Goal: Task Accomplishment & Management: Manage account settings

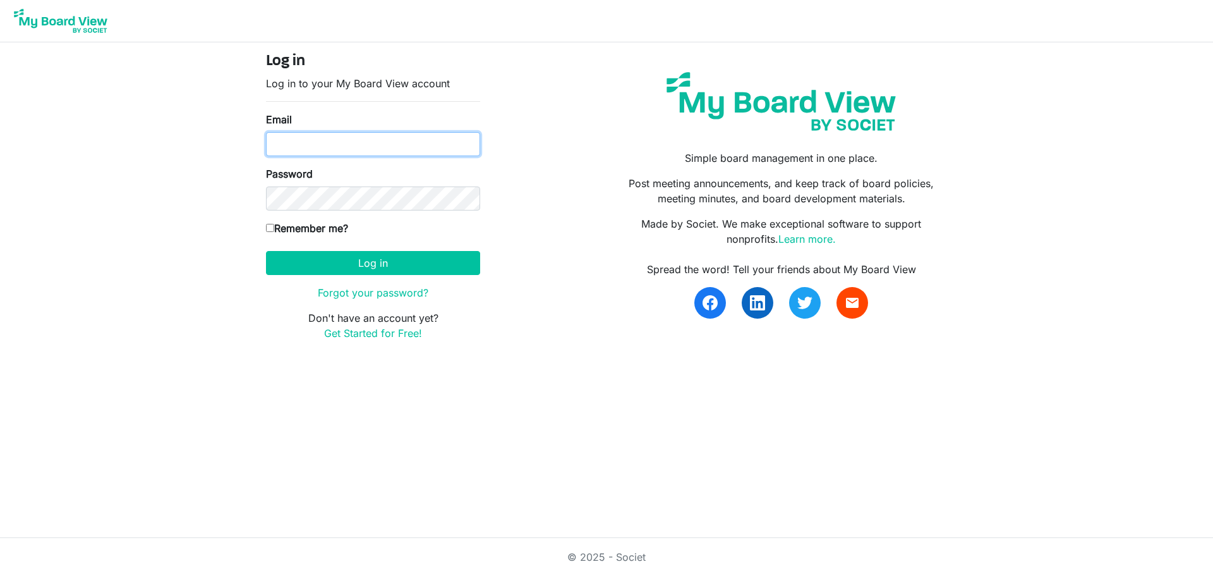
type input "jmcgee@gsnlive.org"
click at [272, 148] on input "jmcgee@gsnlive.org" at bounding box center [373, 144] width 214 height 24
click at [270, 226] on input "Remember me?" at bounding box center [270, 228] width 8 height 8
checkbox input "true"
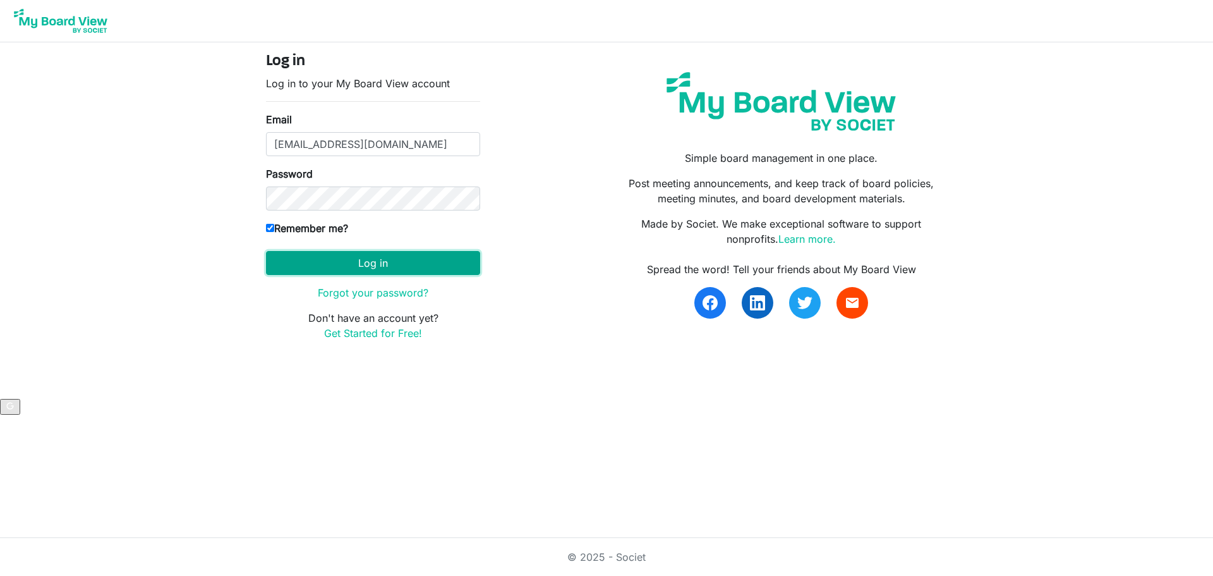
click at [313, 260] on button "Log in" at bounding box center [373, 263] width 214 height 24
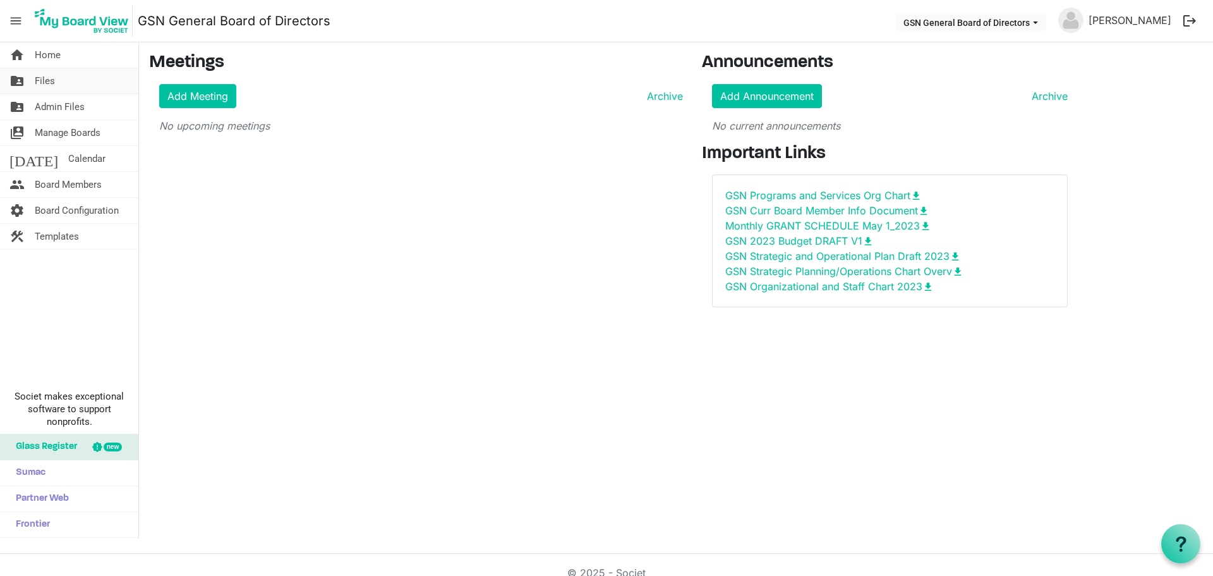
click at [50, 81] on span "Files" at bounding box center [45, 80] width 20 height 25
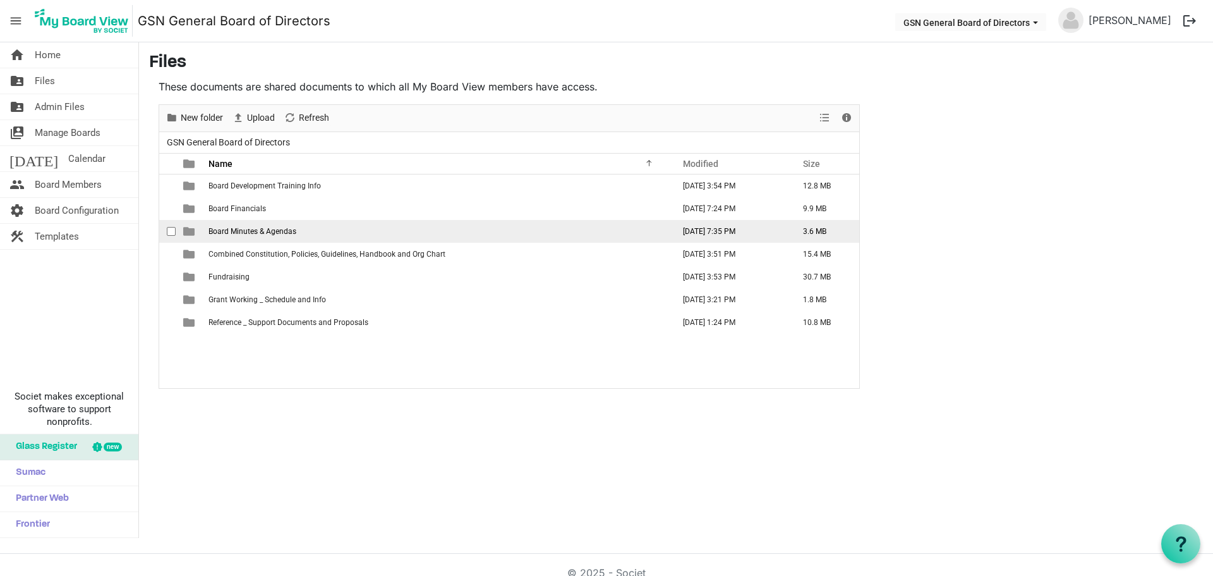
click at [219, 231] on span "Board Minutes & Agendas" at bounding box center [253, 231] width 88 height 9
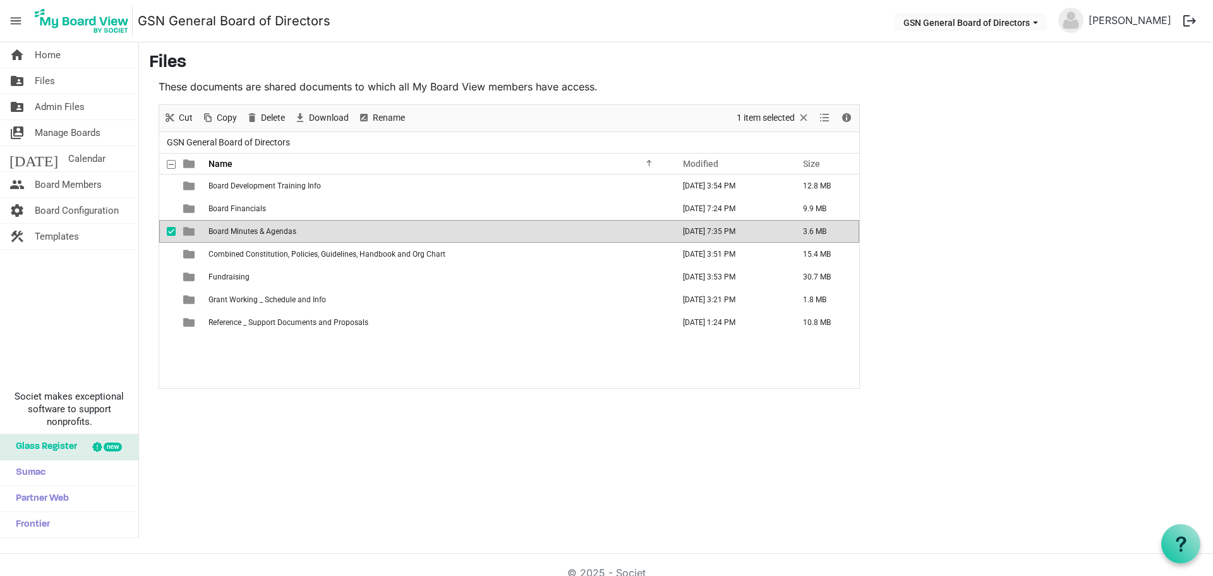
click at [219, 231] on span "Board Minutes & Agendas" at bounding box center [253, 231] width 88 height 9
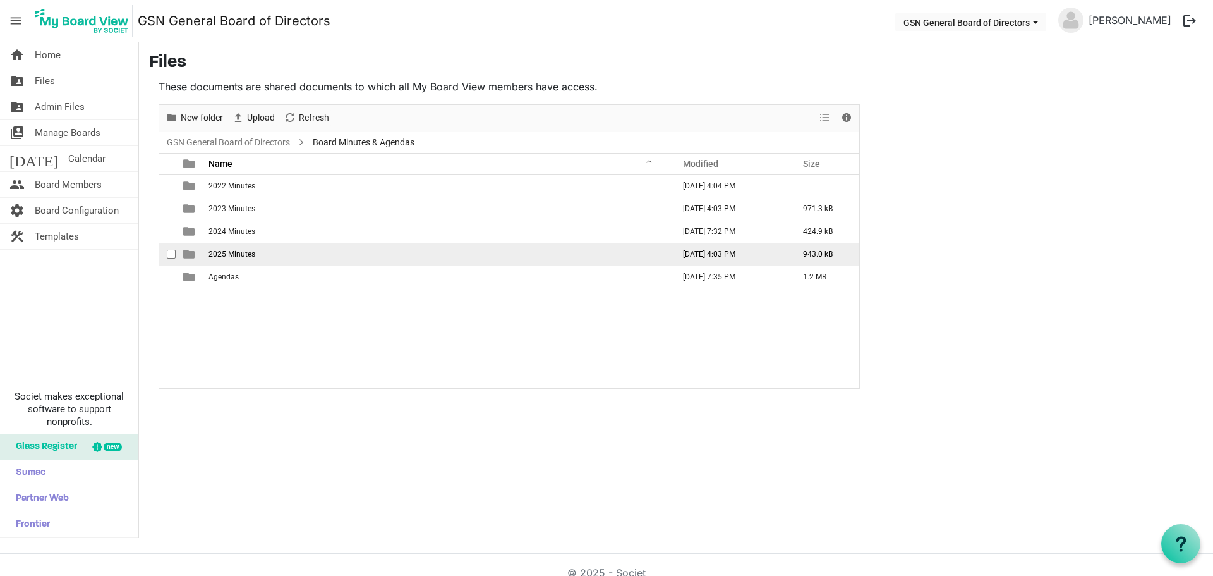
click at [219, 257] on span "2025 Minutes" at bounding box center [232, 254] width 47 height 9
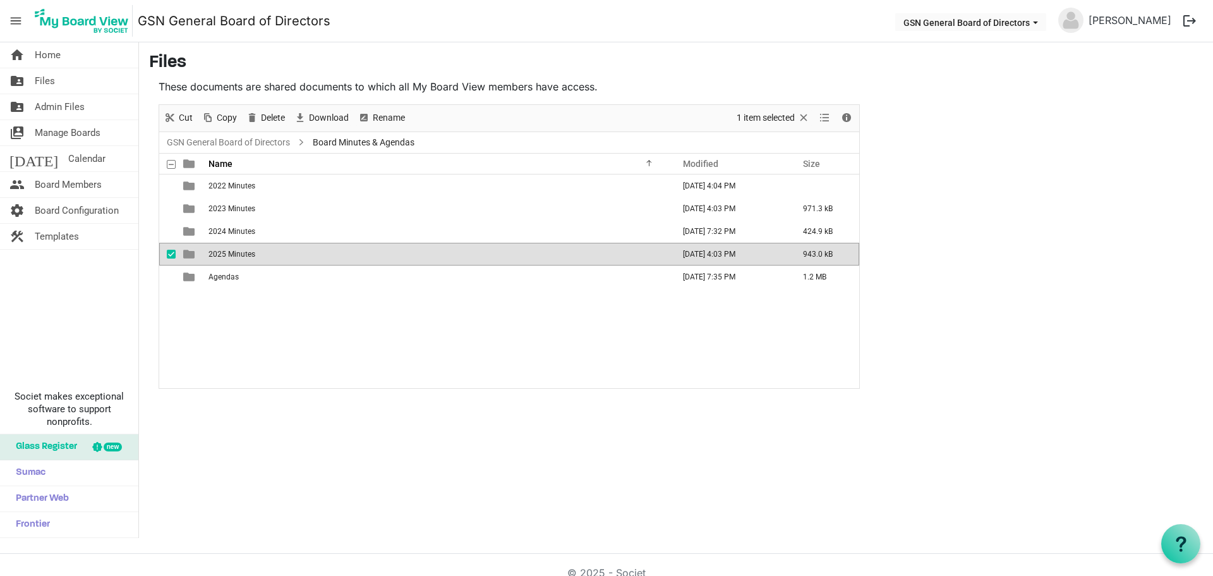
click at [219, 257] on span "2025 Minutes" at bounding box center [232, 254] width 47 height 9
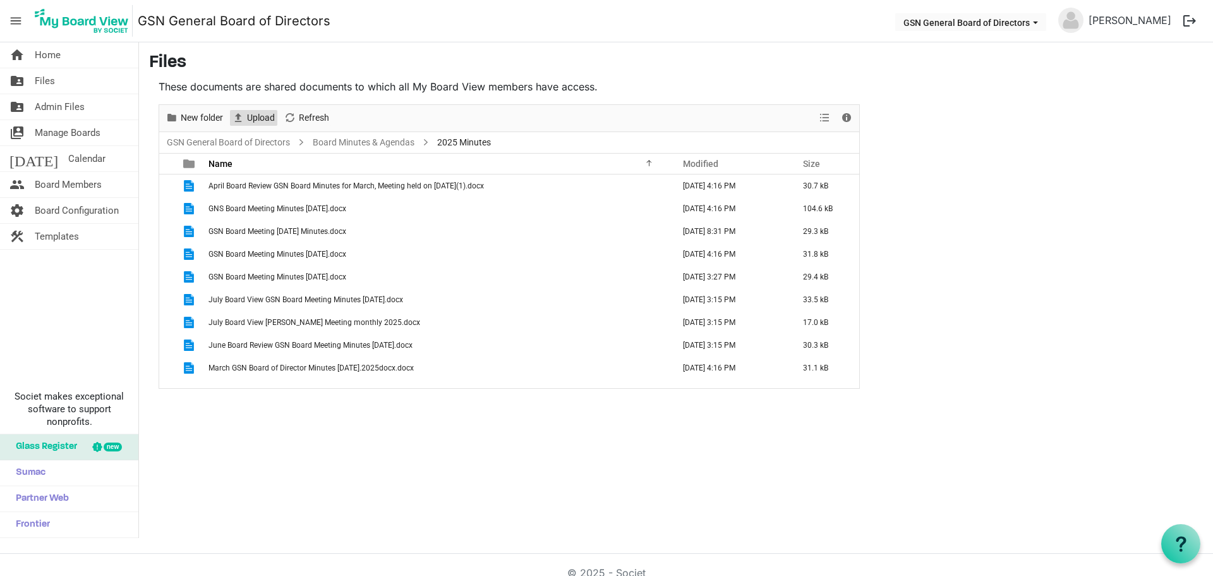
click at [260, 119] on span "Upload" at bounding box center [261, 118] width 30 height 16
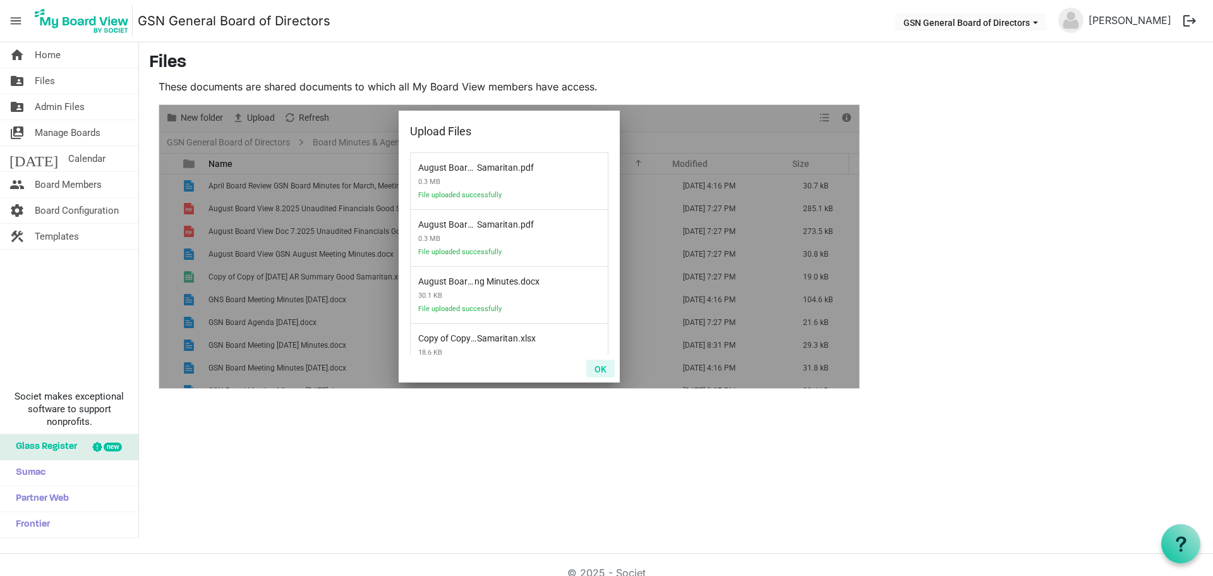
click at [595, 370] on button "OK" at bounding box center [600, 369] width 28 height 18
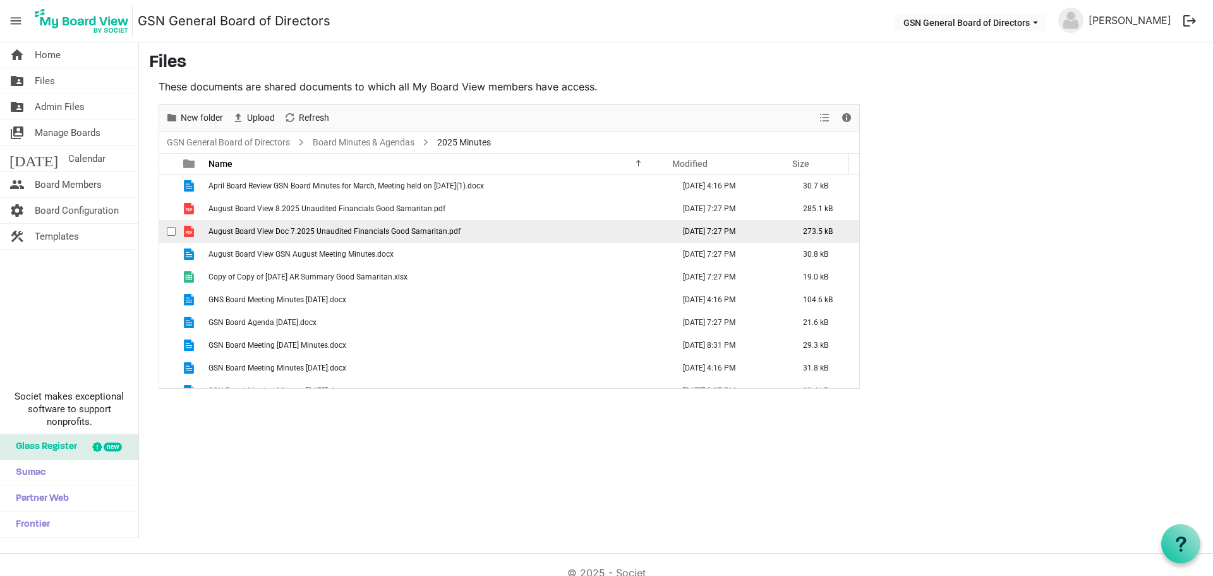
click at [351, 231] on span "August Board View Doc 7.2025 Unaudited Financials Good Samaritan.pdf" at bounding box center [335, 231] width 252 height 9
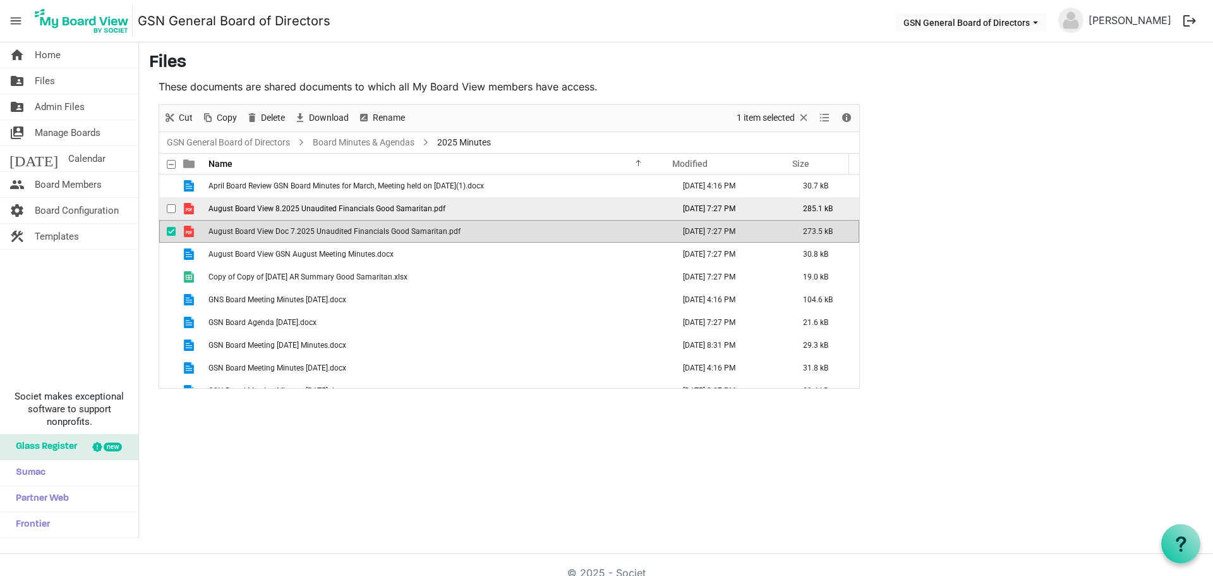
click at [343, 209] on span "August Board View 8.2025 Unaudited Financials Good Samaritan.pdf" at bounding box center [327, 208] width 237 height 9
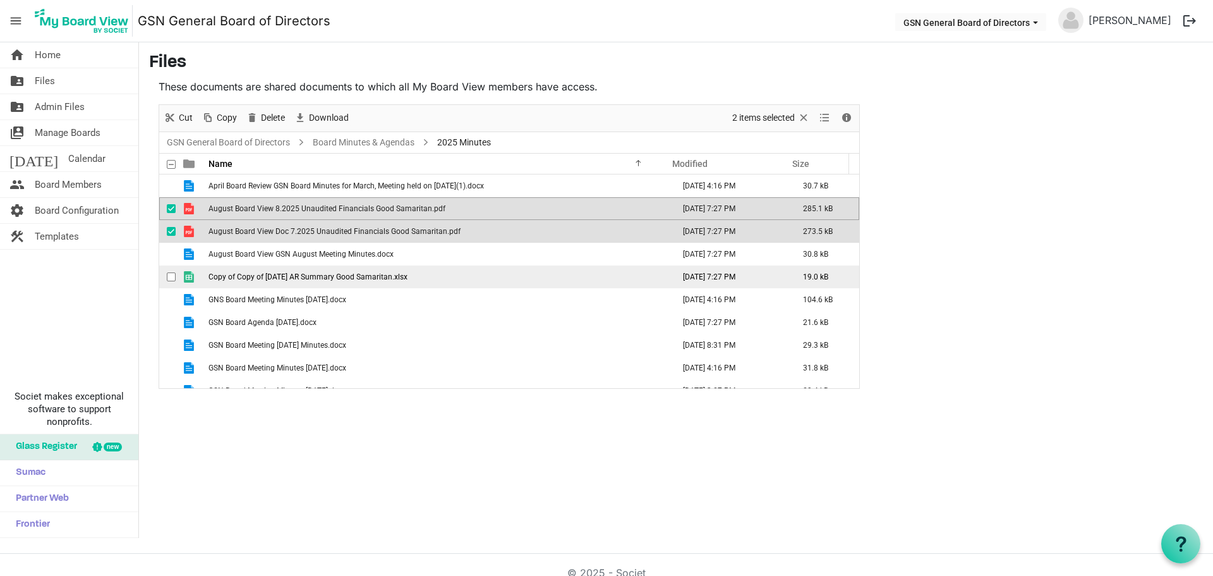
click at [344, 275] on span "Copy of Copy of [DATE] AR Summary Good Samaritan.xlsx" at bounding box center [308, 276] width 199 height 9
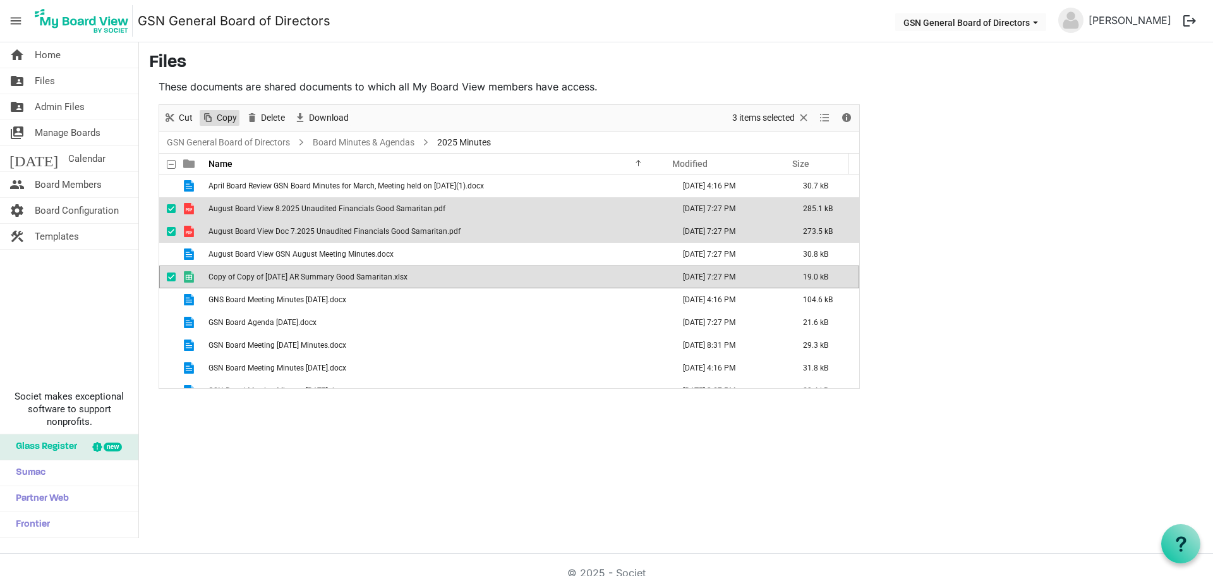
click at [231, 121] on span "Copy" at bounding box center [226, 118] width 23 height 16
click at [74, 81] on link "folder_shared Files" at bounding box center [69, 80] width 138 height 25
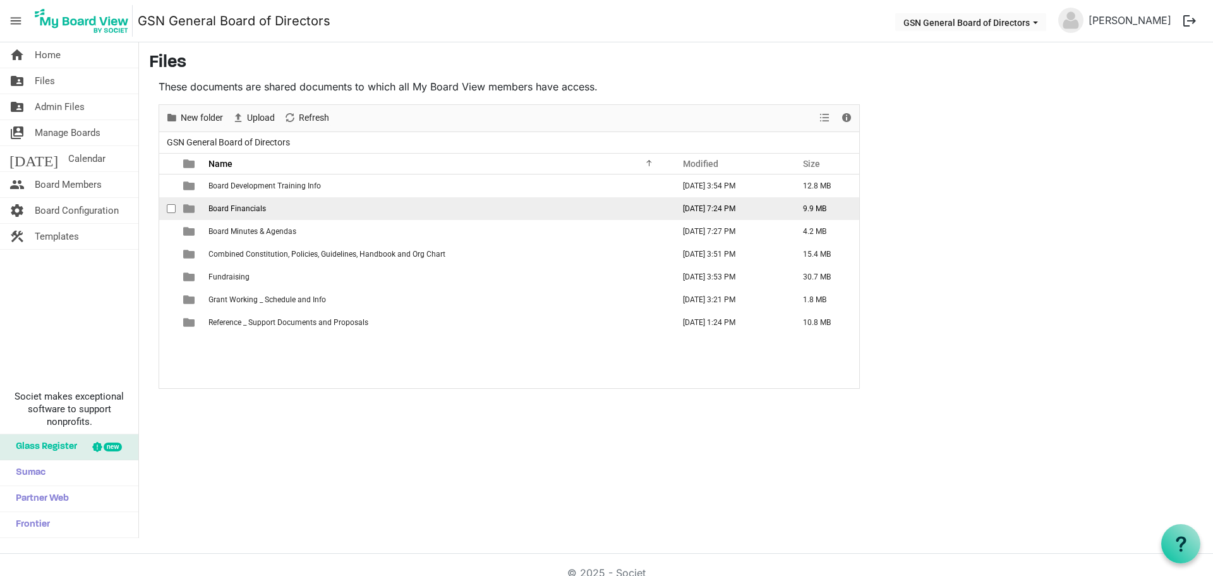
click at [212, 209] on span "Board Financials" at bounding box center [237, 208] width 57 height 9
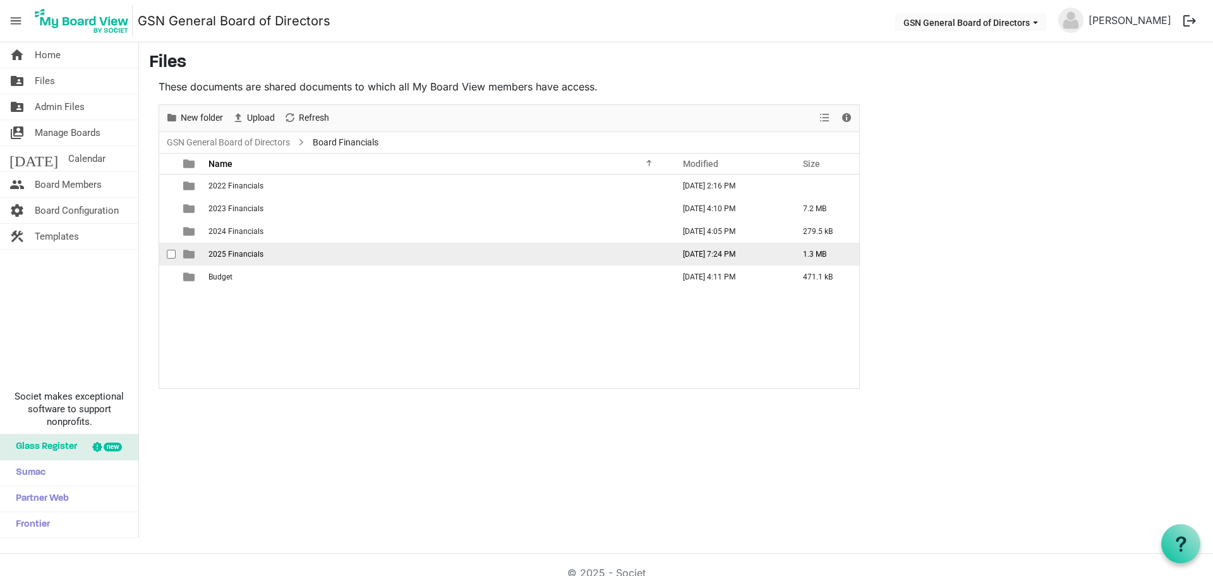
click at [227, 250] on span "2025 Financials" at bounding box center [236, 254] width 55 height 9
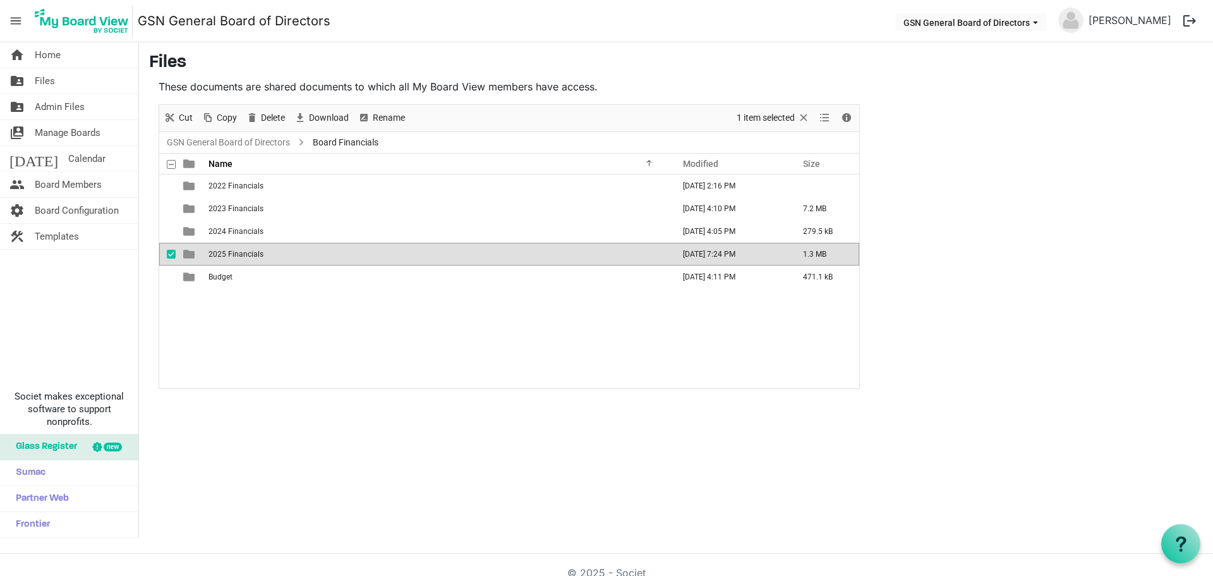
click at [227, 250] on span "2025 Financials" at bounding box center [236, 254] width 55 height 9
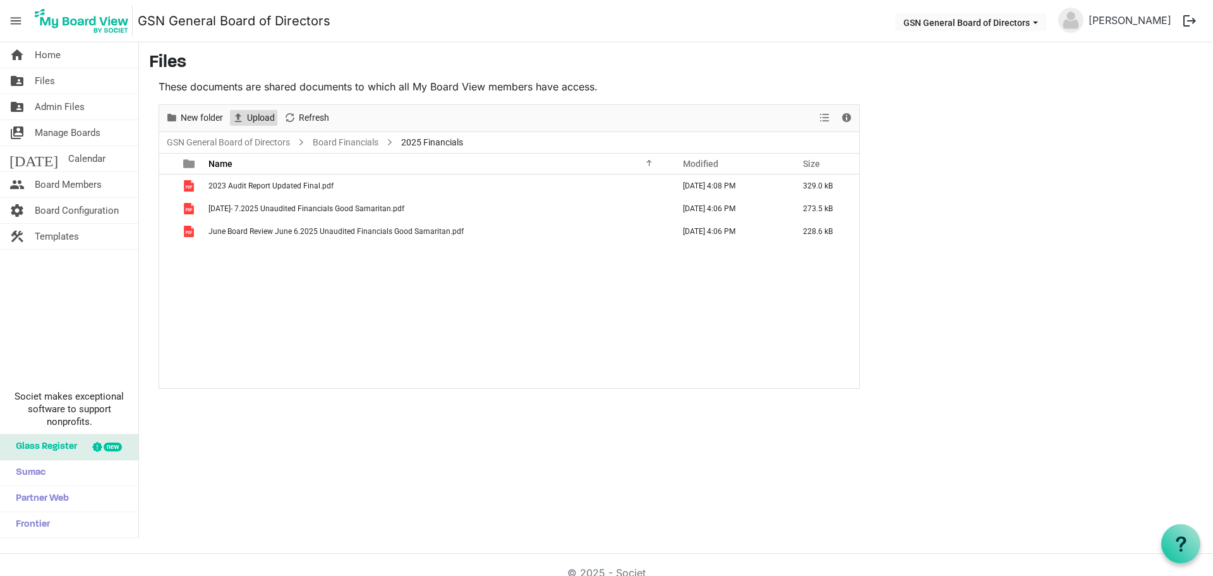
click at [259, 110] on span "Upload" at bounding box center [261, 118] width 30 height 16
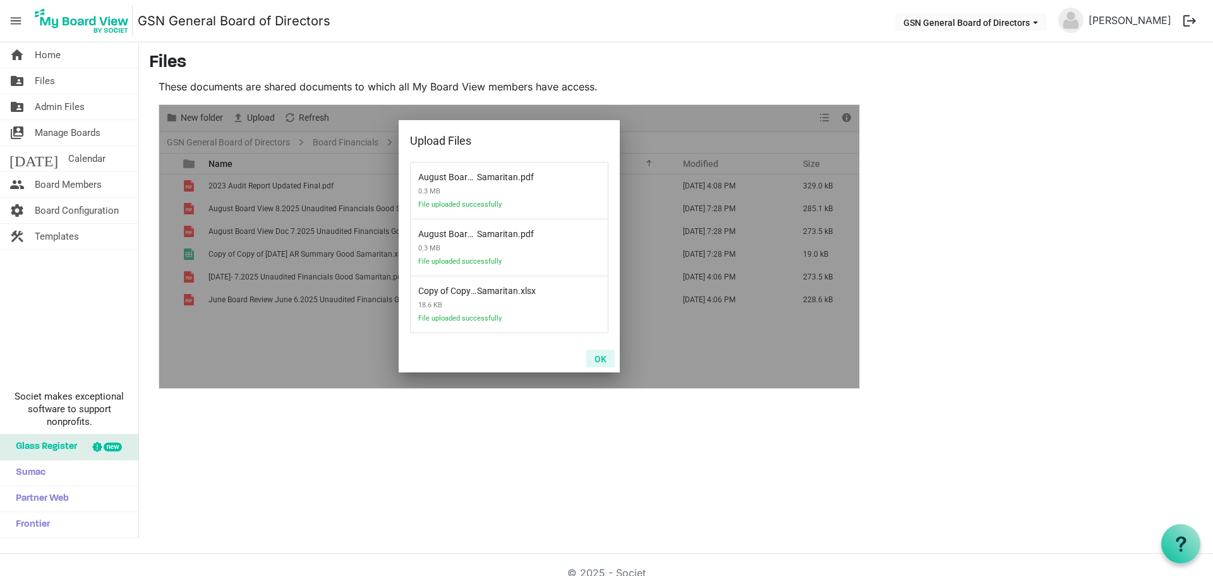
click at [596, 361] on button "OK" at bounding box center [600, 358] width 28 height 18
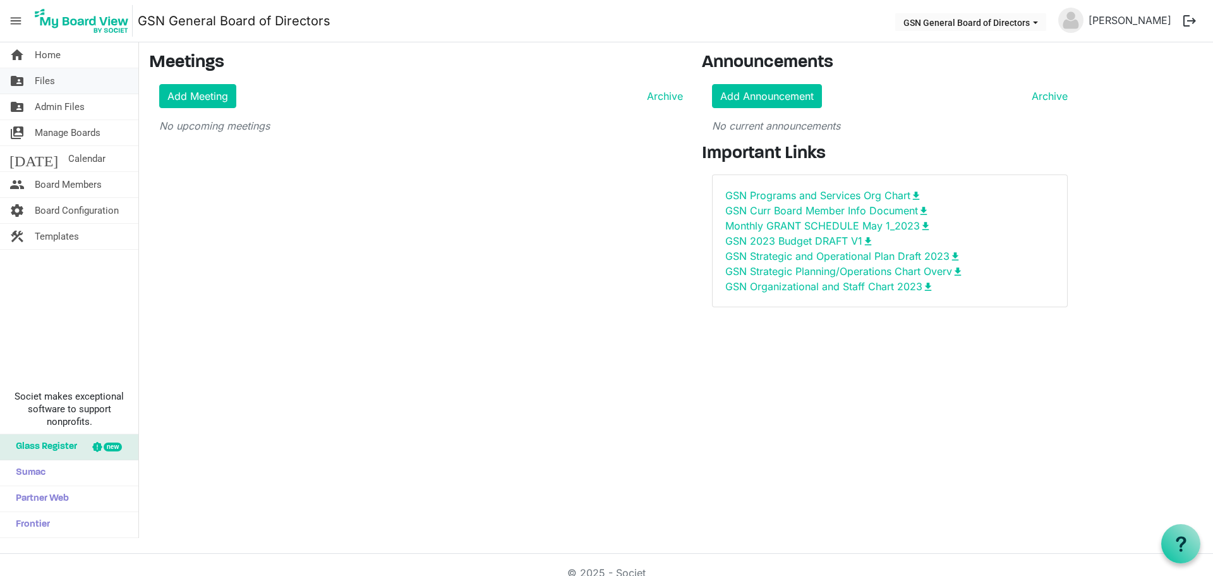
click at [61, 82] on link "folder_shared Files" at bounding box center [69, 80] width 138 height 25
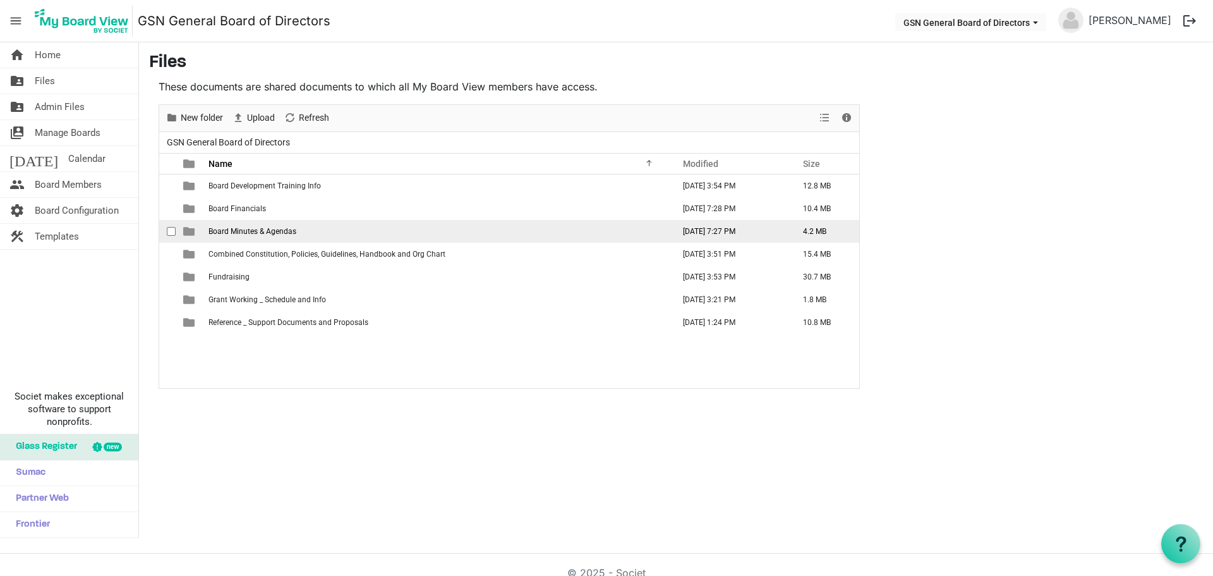
click at [238, 233] on span "Board Minutes & Agendas" at bounding box center [253, 231] width 88 height 9
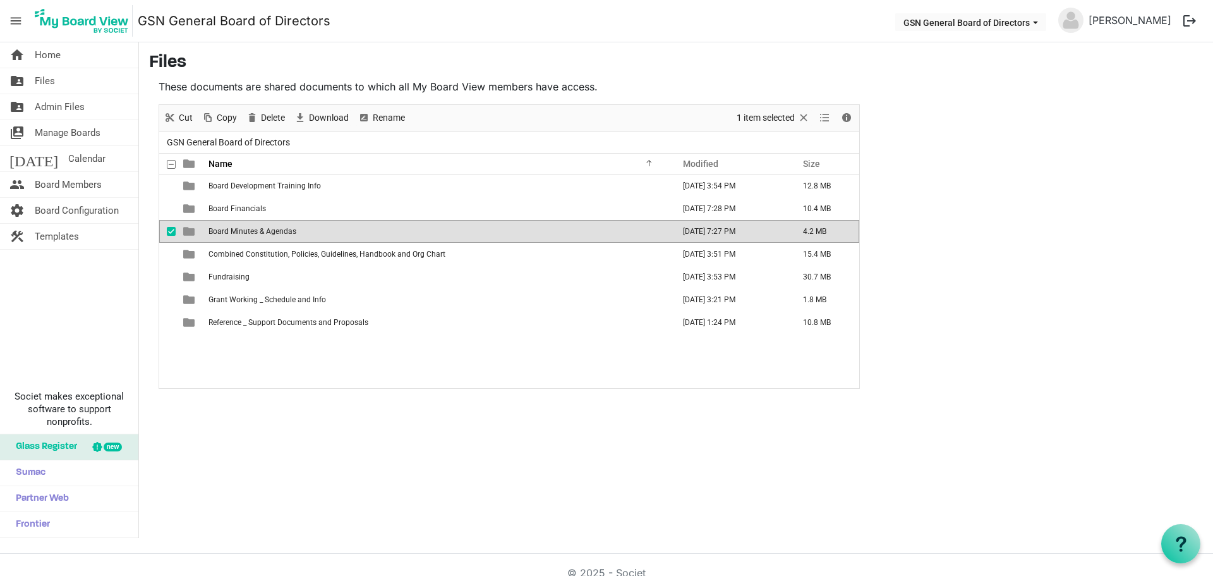
click at [238, 234] on span "Board Minutes & Agendas" at bounding box center [253, 231] width 88 height 9
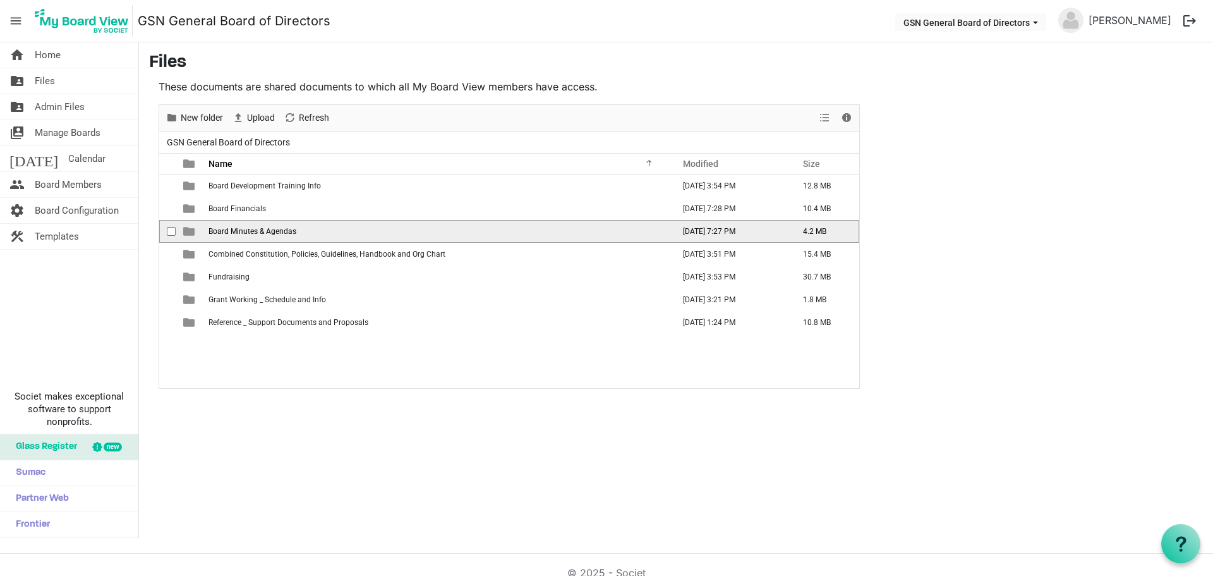
click at [238, 234] on span "Board Minutes & Agendas" at bounding box center [253, 231] width 88 height 9
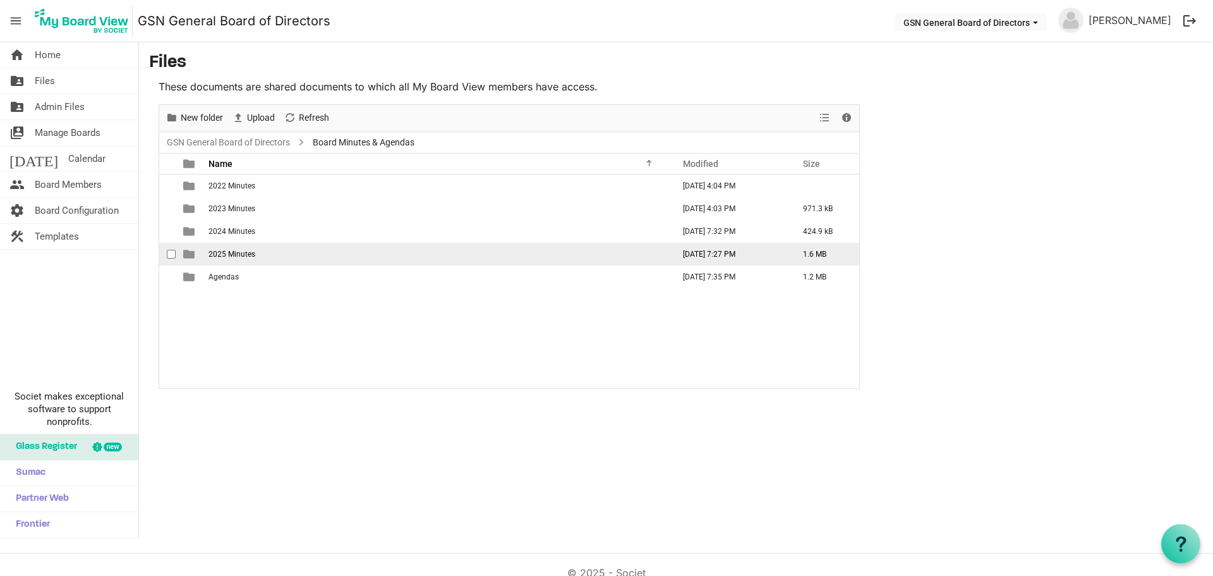
click at [236, 251] on span "2025 Minutes" at bounding box center [232, 254] width 47 height 9
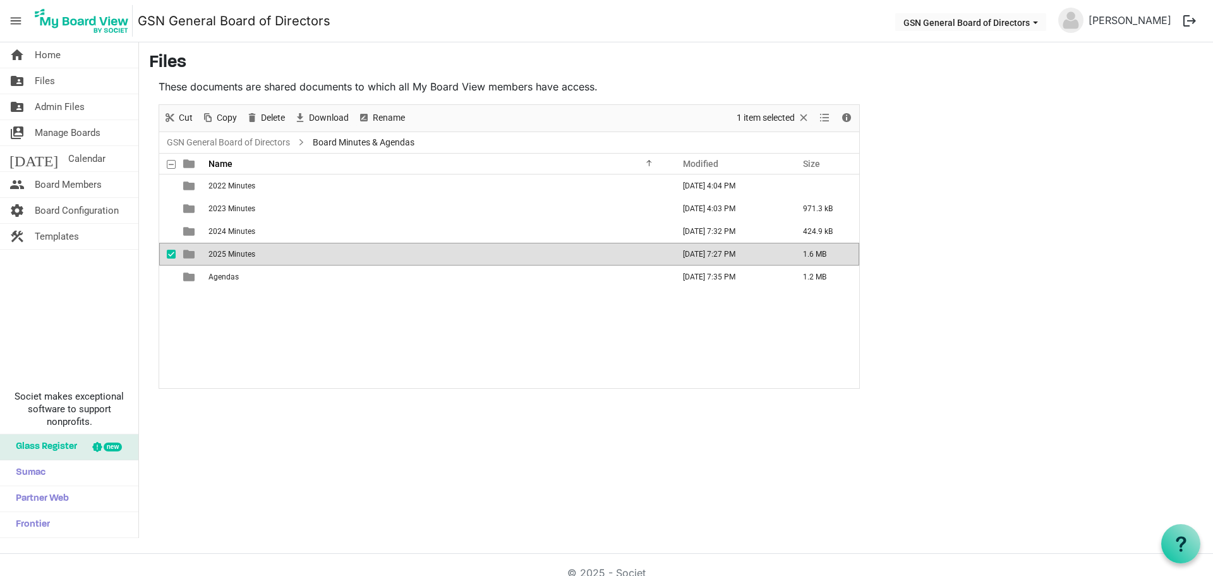
click at [236, 251] on span "2025 Minutes" at bounding box center [232, 254] width 47 height 9
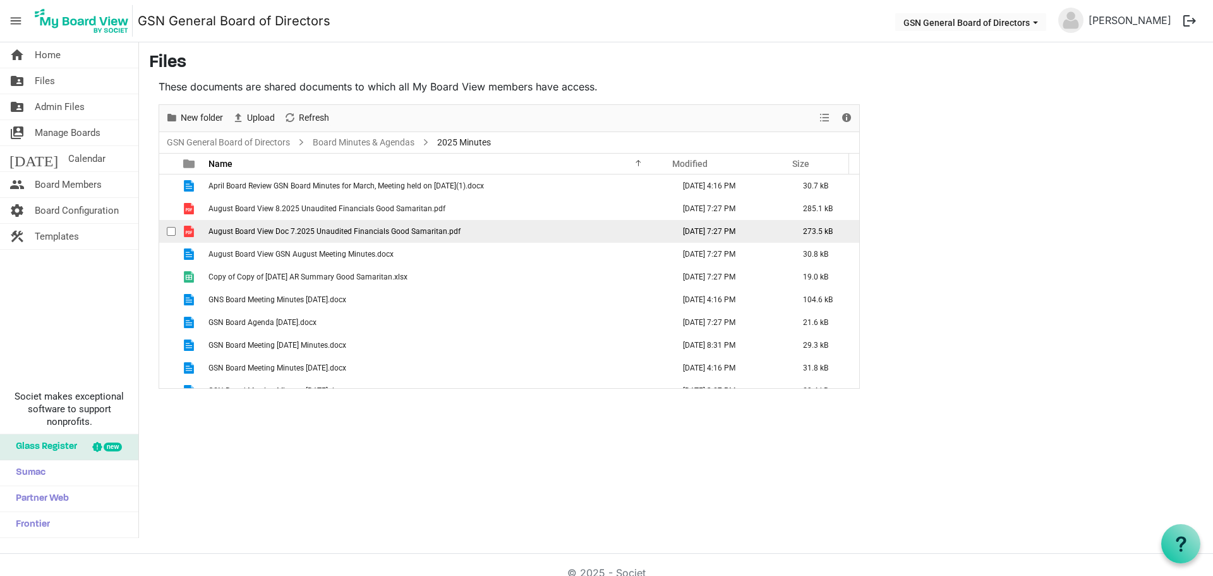
click at [237, 234] on span "August Board View Doc 7.2025 Unaudited Financials Good Samaritan.pdf" at bounding box center [335, 231] width 252 height 9
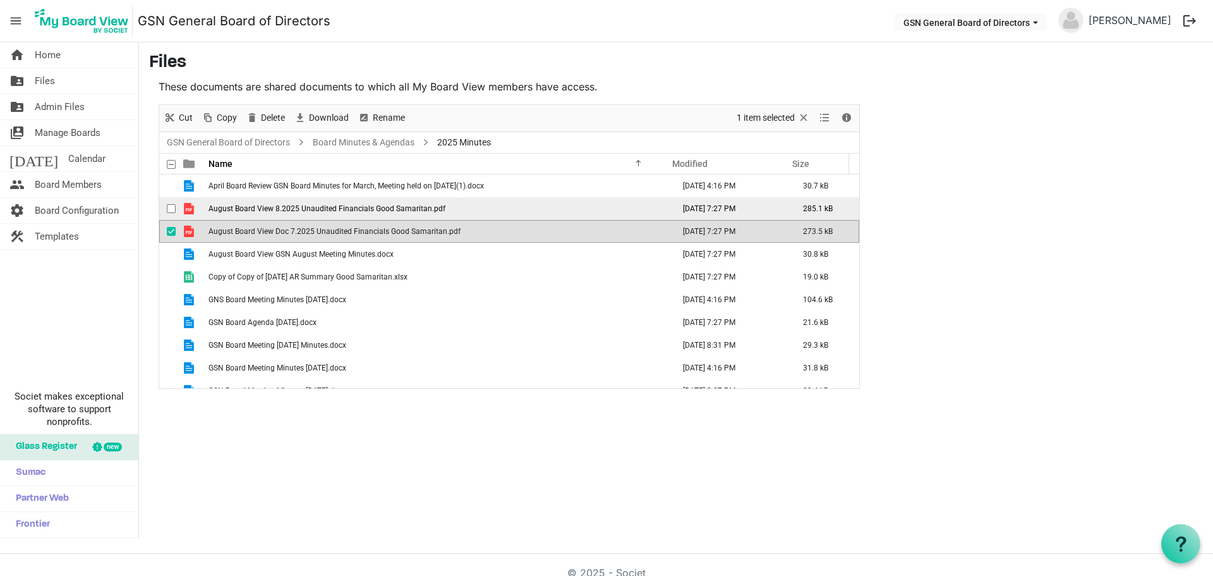
click at [241, 209] on span "August Board View 8.2025 Unaudited Financials Good Samaritan.pdf" at bounding box center [327, 208] width 237 height 9
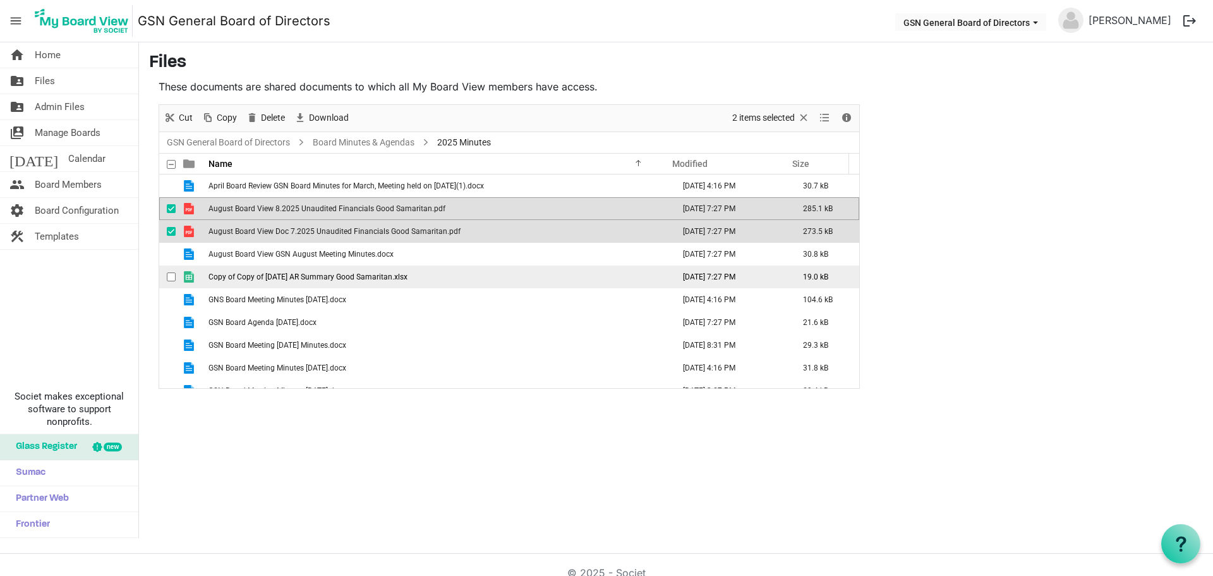
click at [236, 270] on td "Copy of Copy of [DATE] AR Summary Good Samaritan.xlsx" at bounding box center [437, 276] width 465 height 23
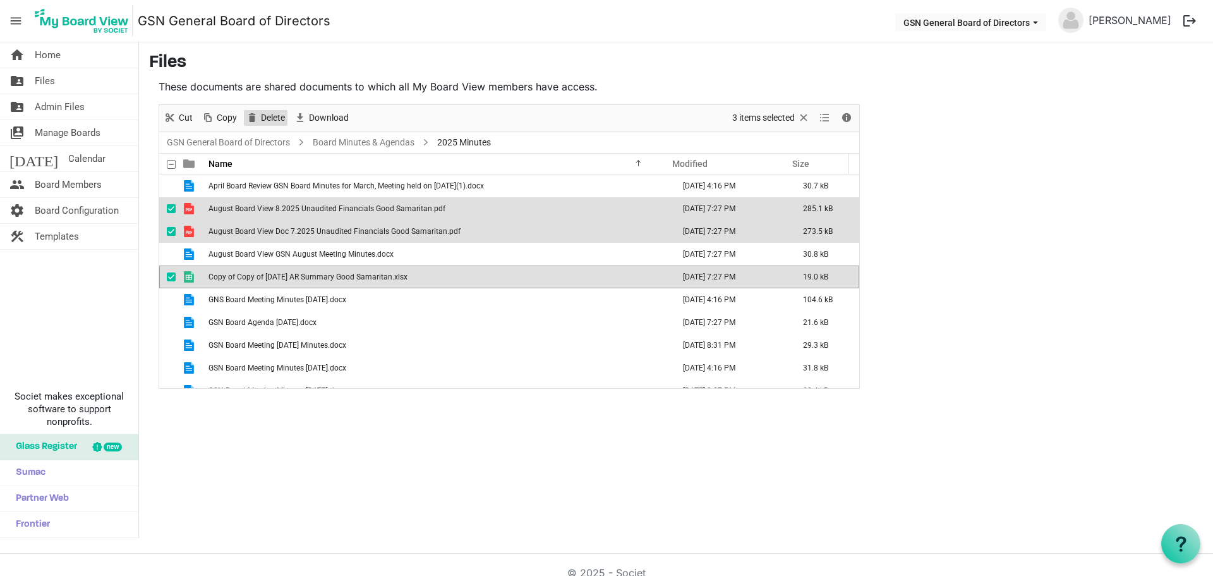
click at [279, 120] on span "Delete" at bounding box center [273, 118] width 27 height 16
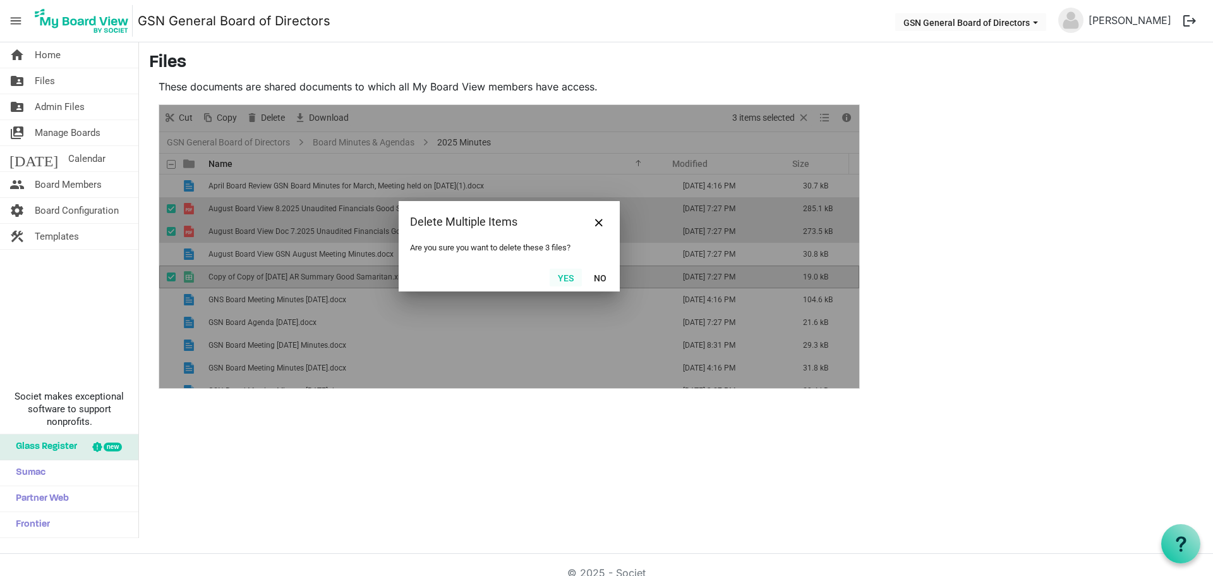
click at [562, 276] on button "Yes" at bounding box center [566, 278] width 32 height 18
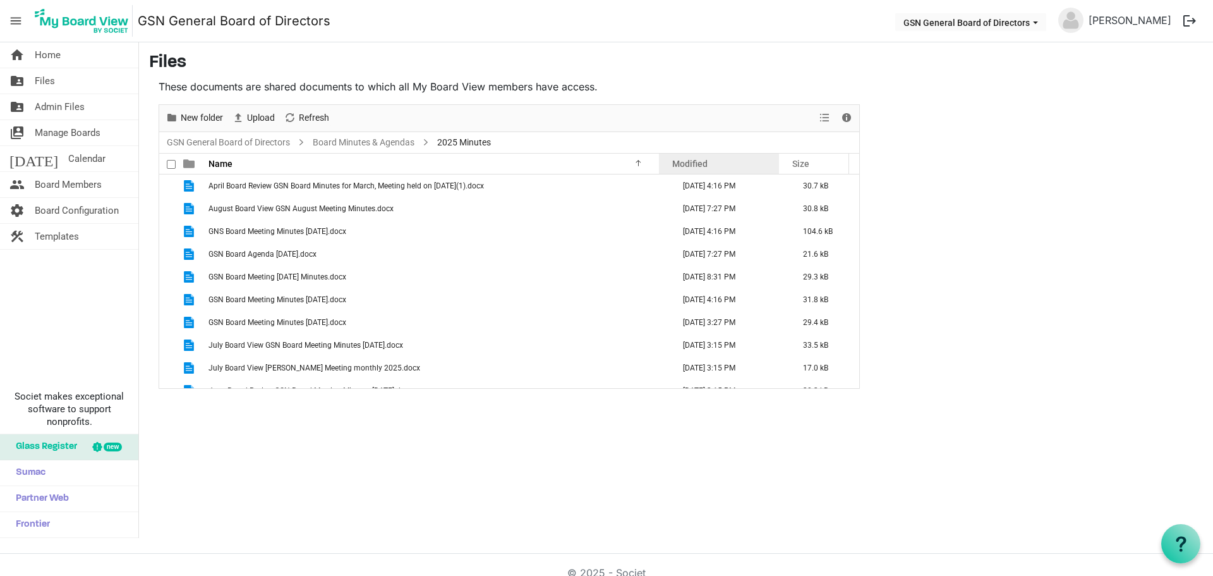
click at [723, 164] on div "Modified" at bounding box center [719, 163] width 102 height 18
click at [711, 167] on div "Modified" at bounding box center [719, 163] width 102 height 18
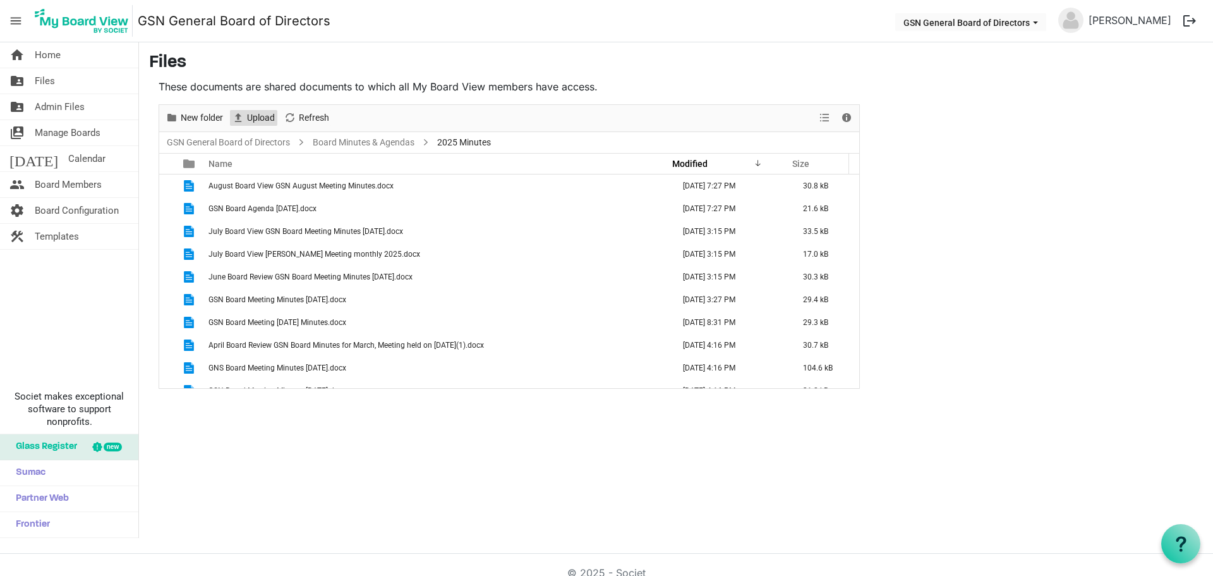
click at [270, 114] on span "Upload" at bounding box center [261, 118] width 30 height 16
